Goal: Information Seeking & Learning: Learn about a topic

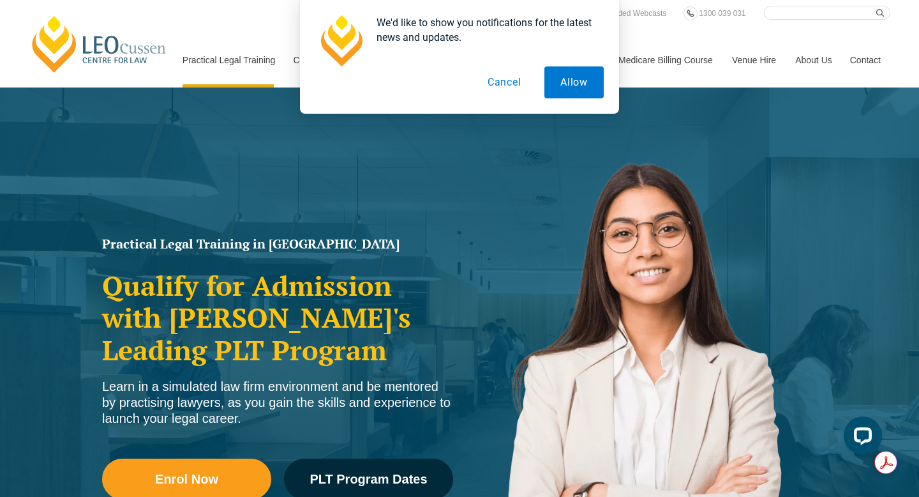
click at [493, 84] on button "Cancel" at bounding box center [505, 82] width 66 height 32
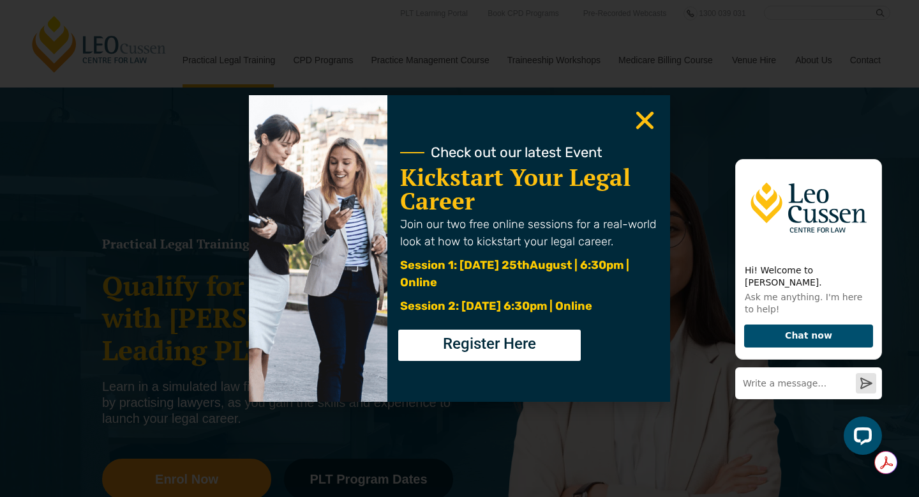
click at [646, 123] on use "Close" at bounding box center [646, 121] width 18 height 18
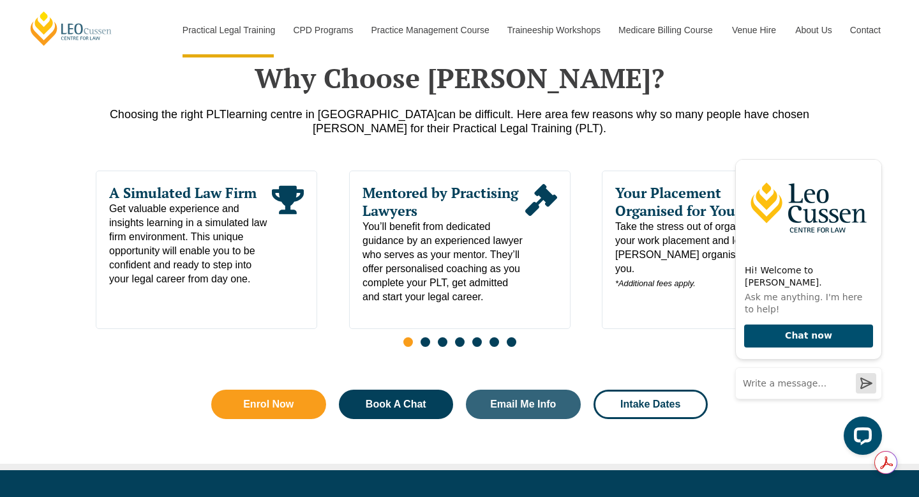
scroll to position [636, 0]
